Goal: Transaction & Acquisition: Purchase product/service

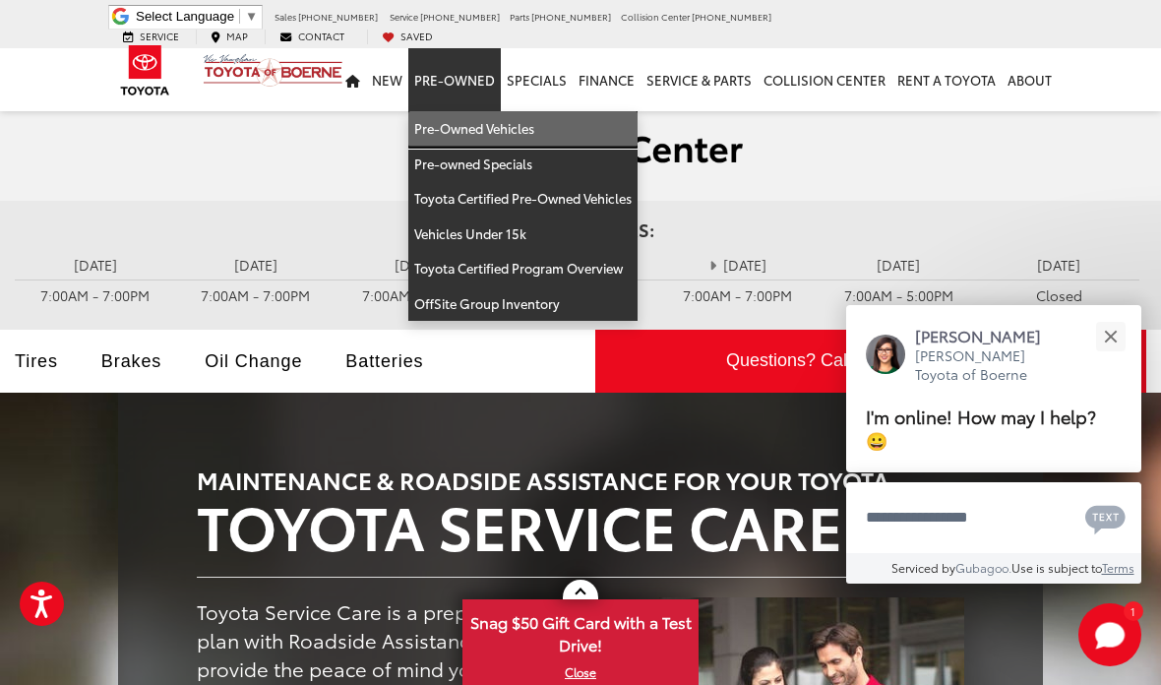
click at [499, 112] on link "Pre-Owned Vehicles" at bounding box center [522, 128] width 229 height 35
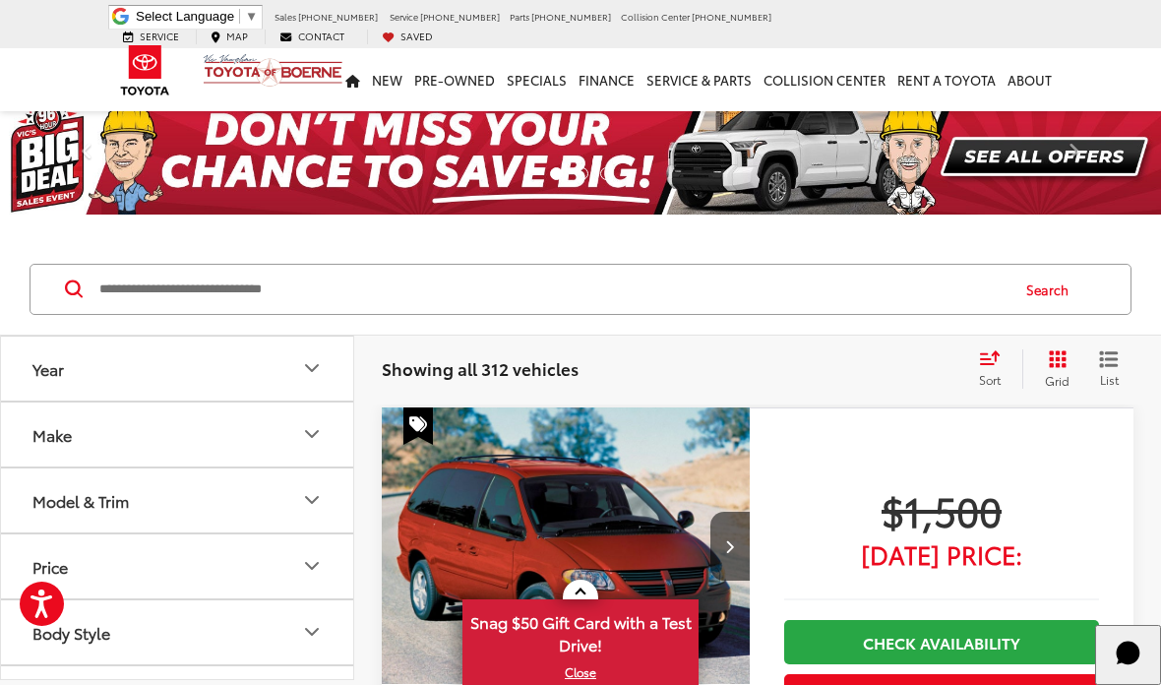
click at [182, 310] on input "Search by Make, Model, or Keyword" at bounding box center [552, 289] width 910 height 47
click at [153, 266] on input "Search by Make, Model, or Keyword" at bounding box center [552, 289] width 910 height 47
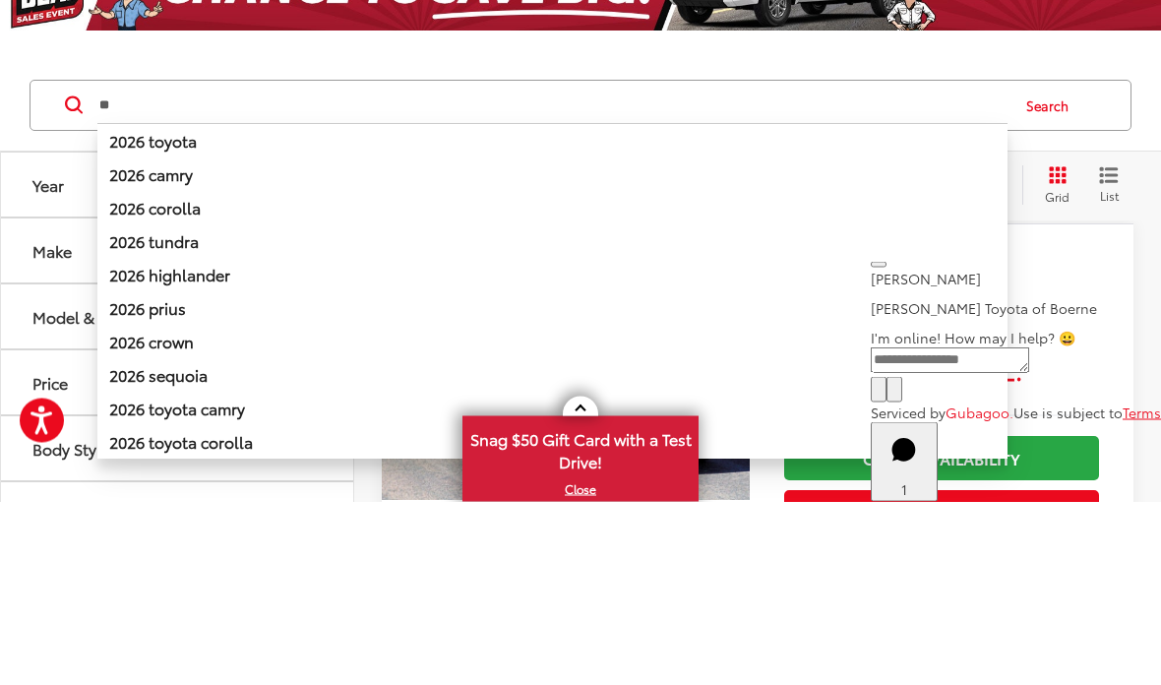
type input "*"
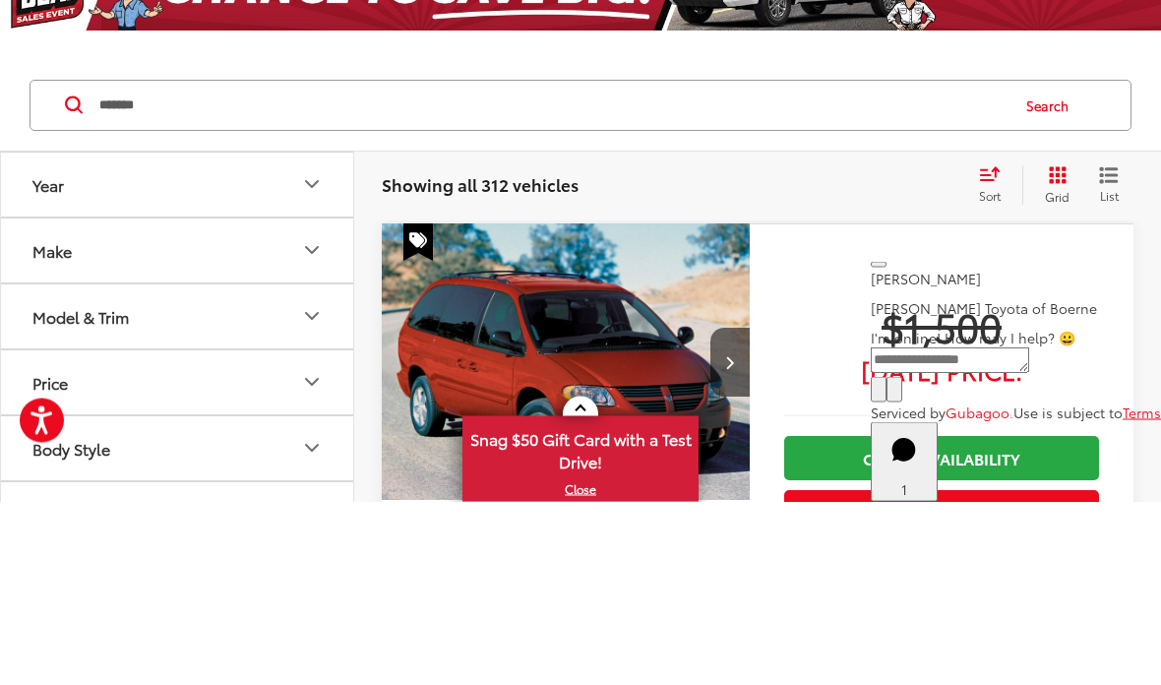
type input "*******"
click at [1045, 265] on button "Search" at bounding box center [1053, 289] width 90 height 49
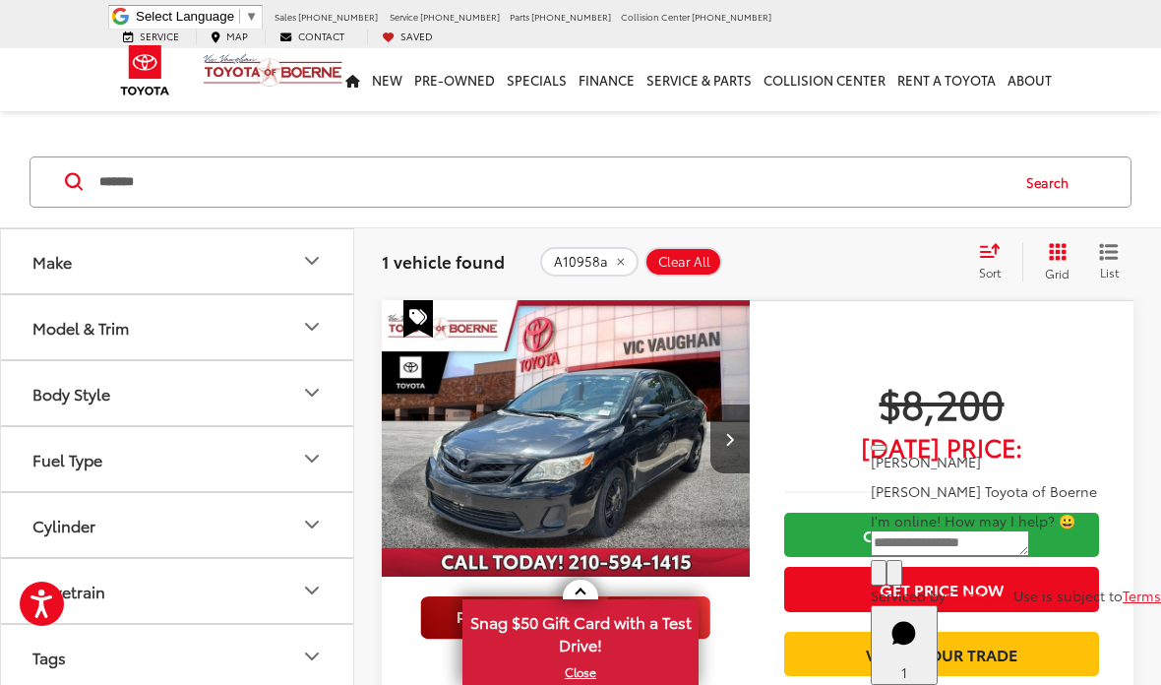
scroll to position [186, 0]
